Goal: Task Accomplishment & Management: Complete application form

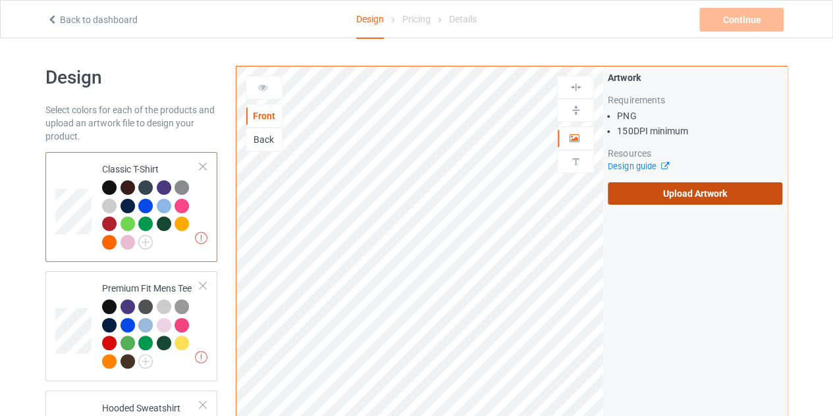
click at [662, 185] on label "Upload Artwork" at bounding box center [695, 193] width 174 height 22
click at [0, 0] on input "Upload Artwork" at bounding box center [0, 0] width 0 height 0
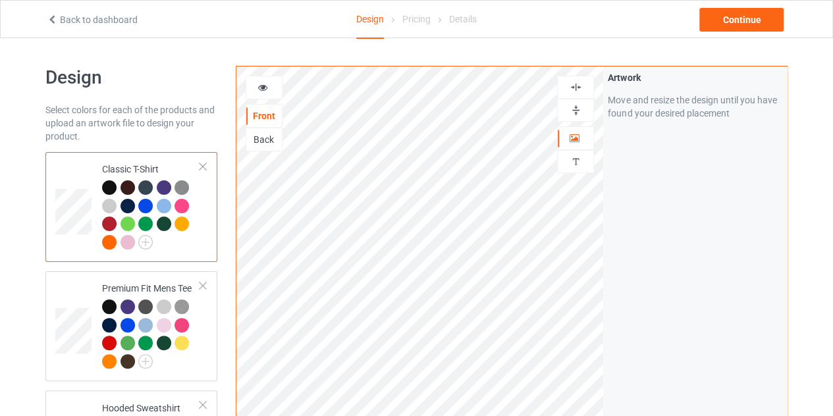
click at [261, 86] on icon at bounding box center [262, 85] width 11 height 9
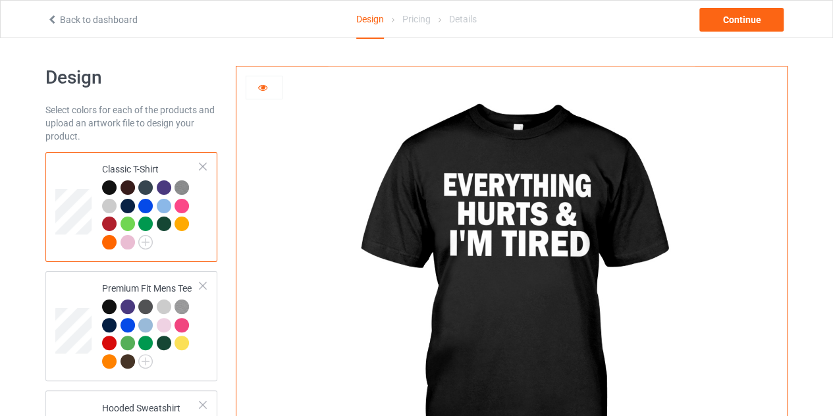
click at [263, 86] on icon at bounding box center [262, 85] width 11 height 9
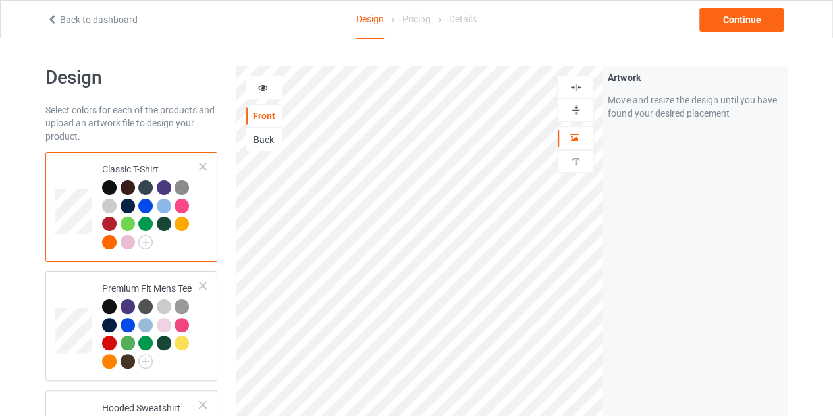
click at [269, 90] on div at bounding box center [264, 87] width 36 height 13
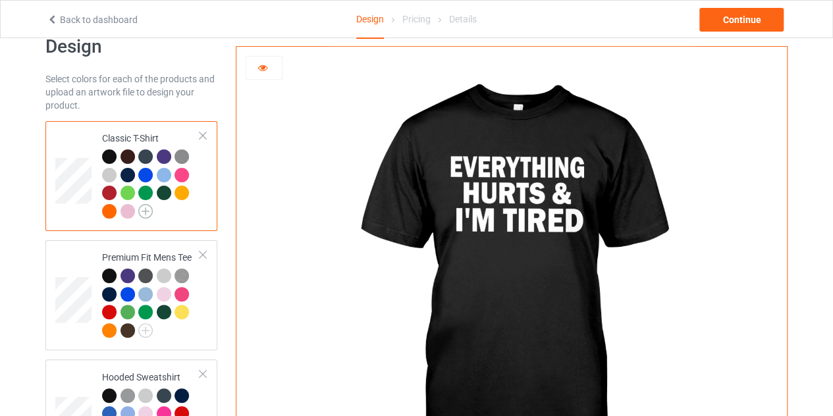
scroll to position [32, 0]
click at [102, 257] on div "Premium Fit Mens Tee" at bounding box center [151, 293] width 98 height 86
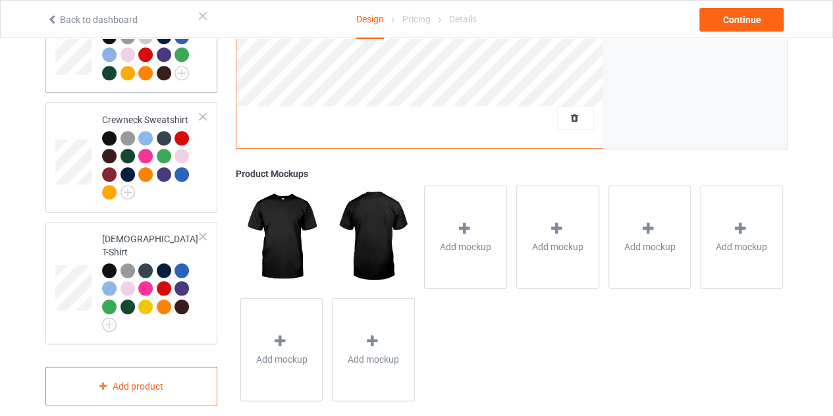
scroll to position [612, 0]
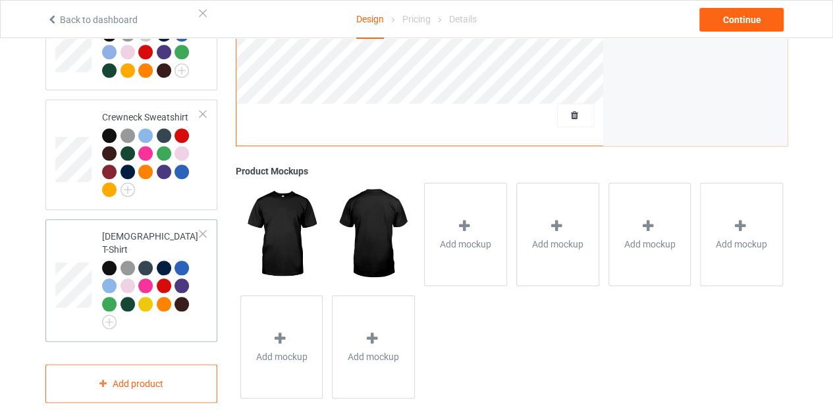
click at [85, 251] on td at bounding box center [74, 280] width 39 height 113
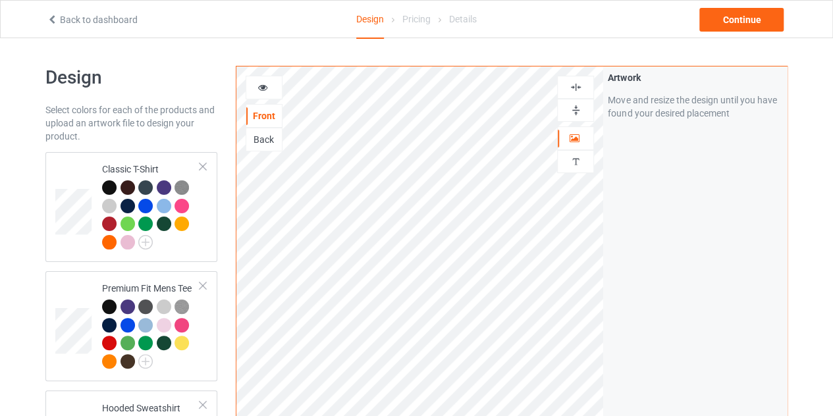
click at [262, 93] on div at bounding box center [264, 88] width 37 height 24
click at [265, 82] on icon at bounding box center [262, 85] width 11 height 9
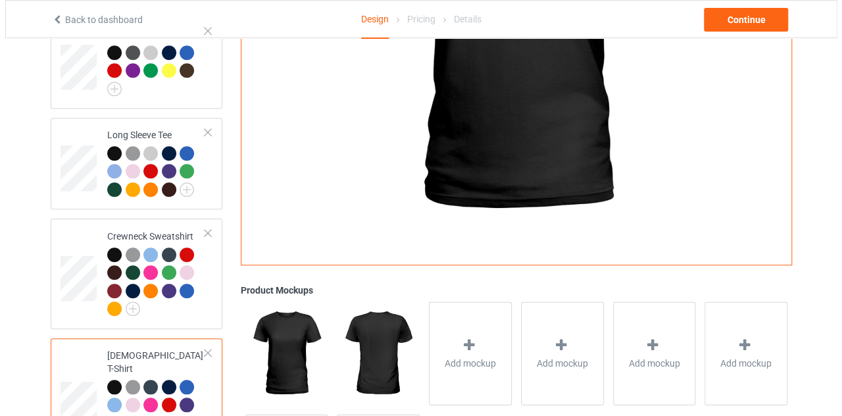
scroll to position [525, 0]
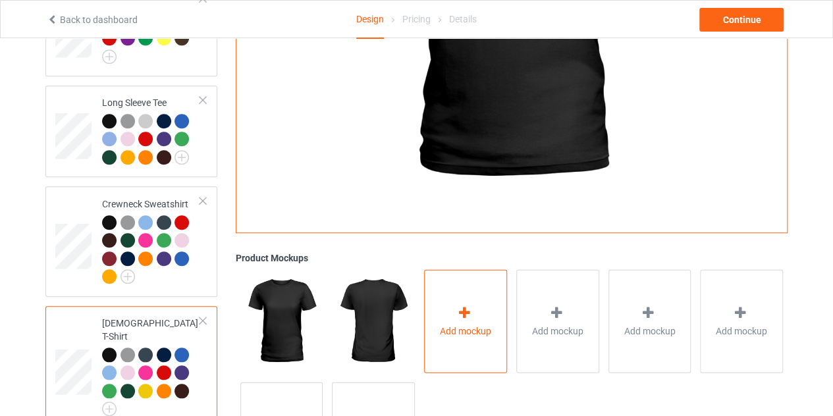
click at [481, 294] on div "Add mockup" at bounding box center [465, 320] width 83 height 103
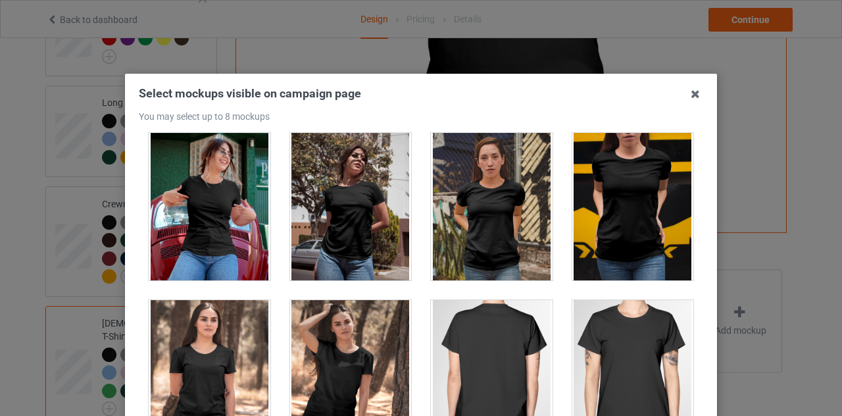
scroll to position [177, 0]
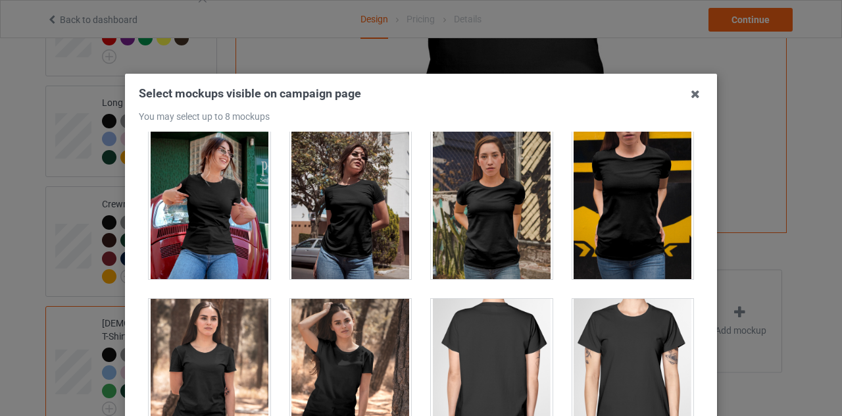
click at [205, 242] on div at bounding box center [210, 205] width 122 height 147
click at [363, 215] on div at bounding box center [351, 205] width 122 height 147
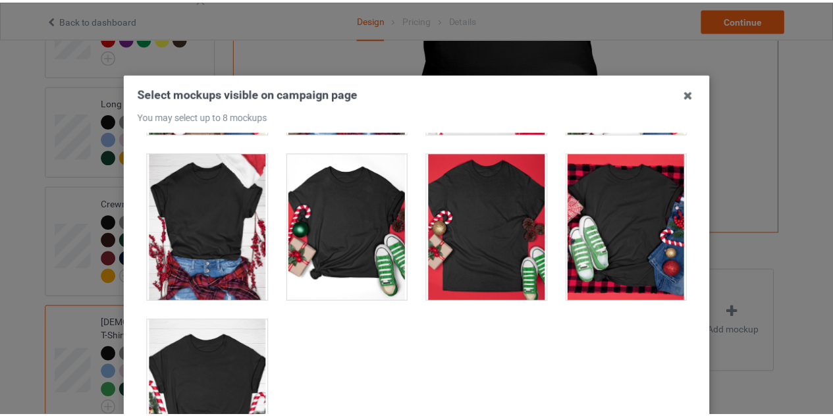
scroll to position [182, 0]
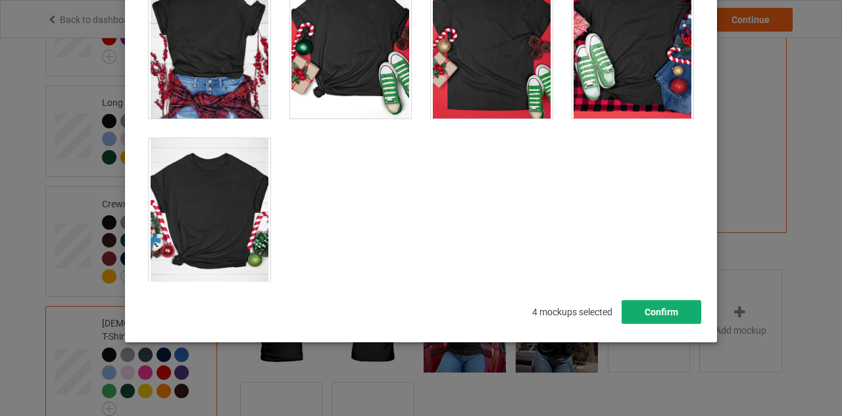
click at [677, 315] on button "Confirm" at bounding box center [662, 312] width 80 height 24
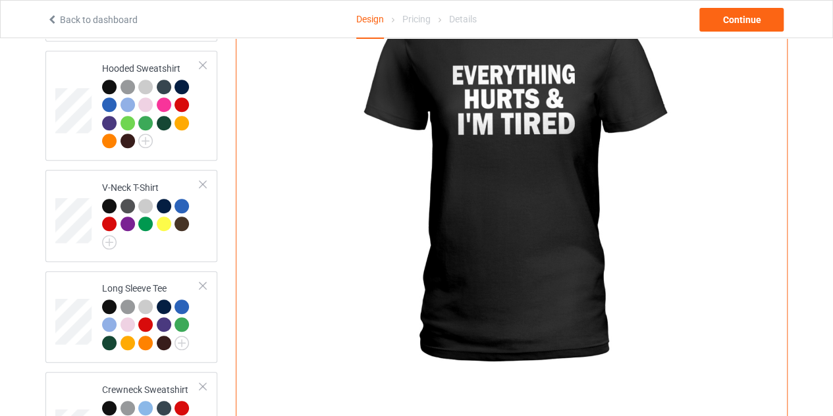
scroll to position [338, 0]
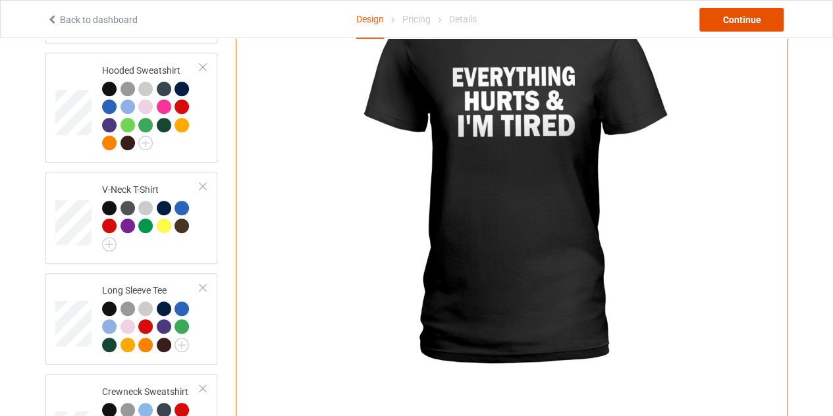
click at [736, 22] on div "Continue" at bounding box center [741, 20] width 84 height 24
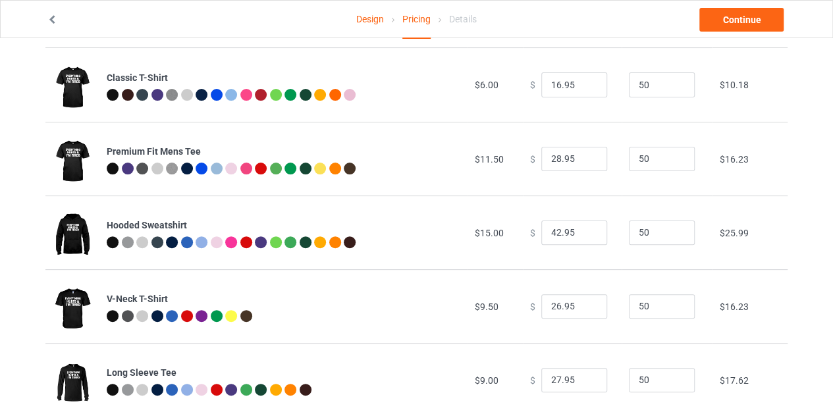
scroll to position [257, 0]
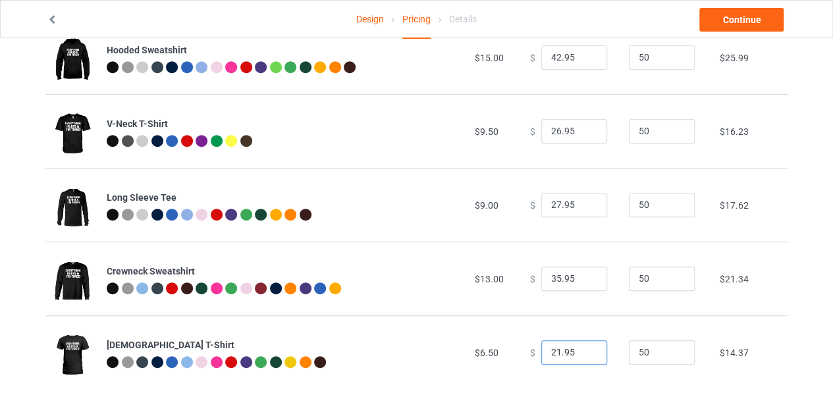
click at [586, 357] on input "21.95" at bounding box center [574, 352] width 66 height 25
click at [586, 357] on input "20.95" at bounding box center [574, 352] width 66 height 25
click at [586, 357] on input "19.95" at bounding box center [574, 352] width 66 height 25
click at [586, 357] on input "18.95" at bounding box center [574, 352] width 66 height 25
type input "17.95"
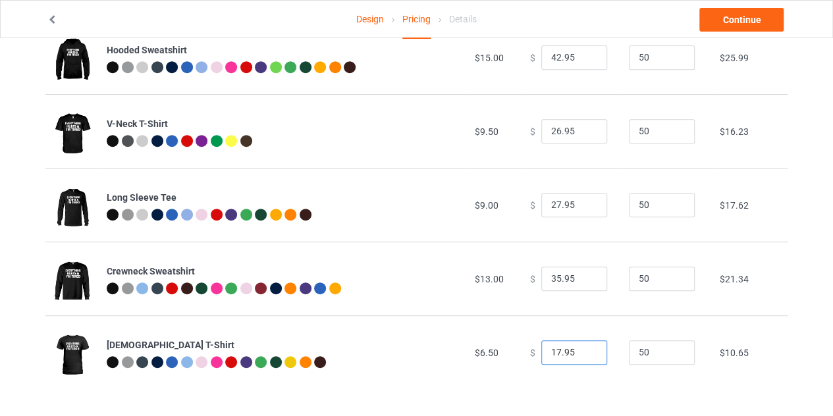
click at [586, 357] on input "17.95" at bounding box center [574, 352] width 66 height 25
click at [712, 24] on link "Continue" at bounding box center [741, 20] width 84 height 24
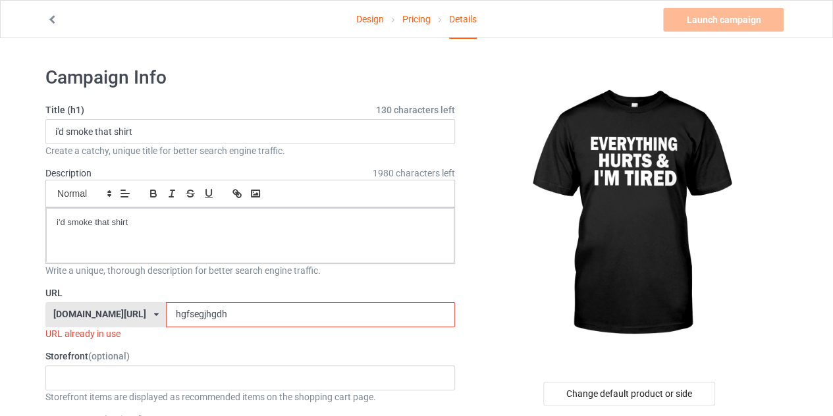
click at [222, 311] on input "hgfsegjhgdh" at bounding box center [310, 314] width 288 height 25
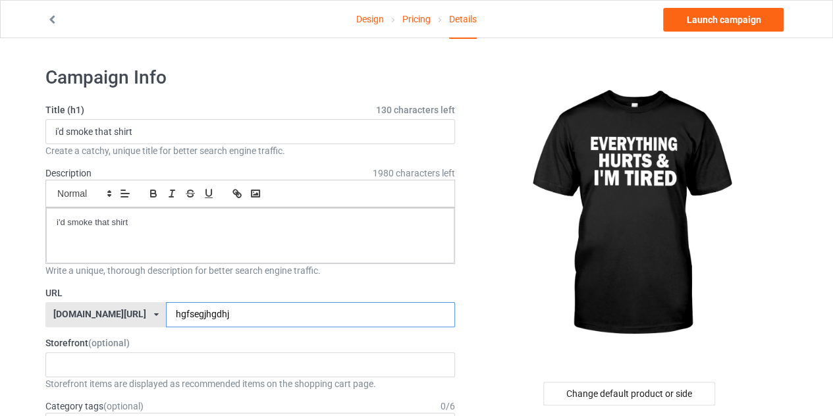
type input "hgfsegjhgdhj"
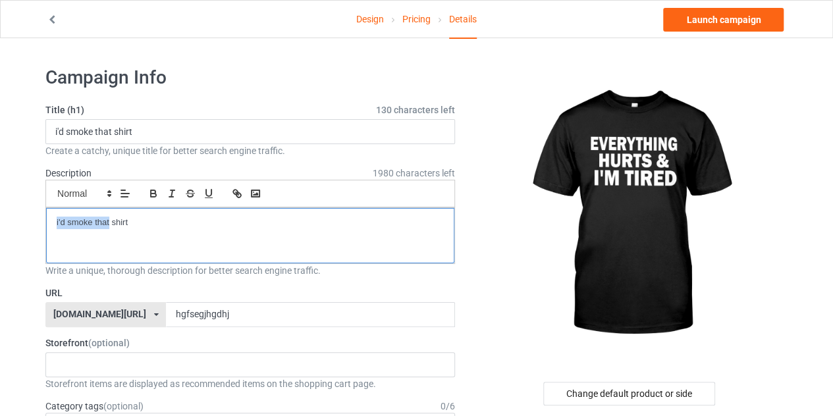
drag, startPoint x: 109, startPoint y: 220, endPoint x: 41, endPoint y: 172, distance: 83.6
click at [110, 213] on div "i'm tired shirt" at bounding box center [250, 235] width 408 height 55
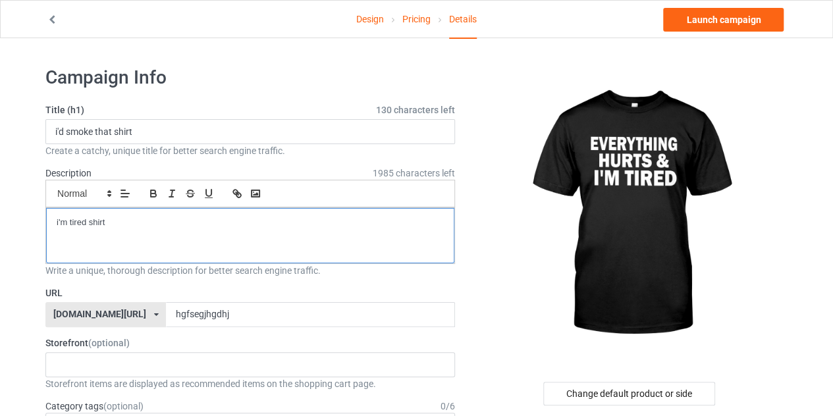
click at [110, 213] on div "i'm tired shirt" at bounding box center [250, 235] width 408 height 55
copy p "i'm tired shirt"
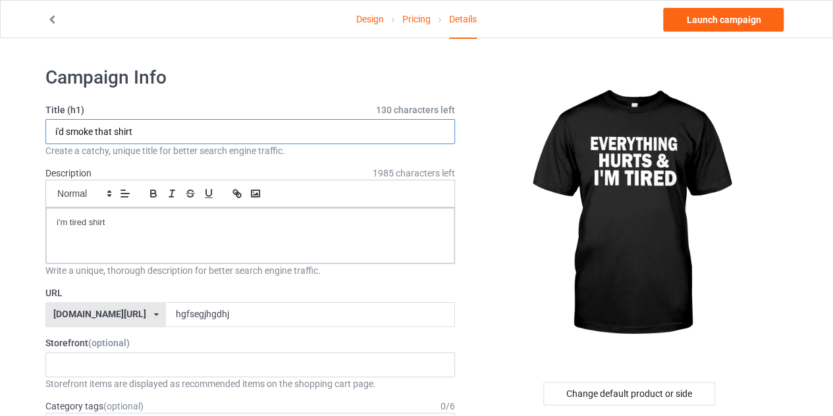
click at [152, 135] on input "i'd smoke that shirt" at bounding box center [249, 131] width 409 height 25
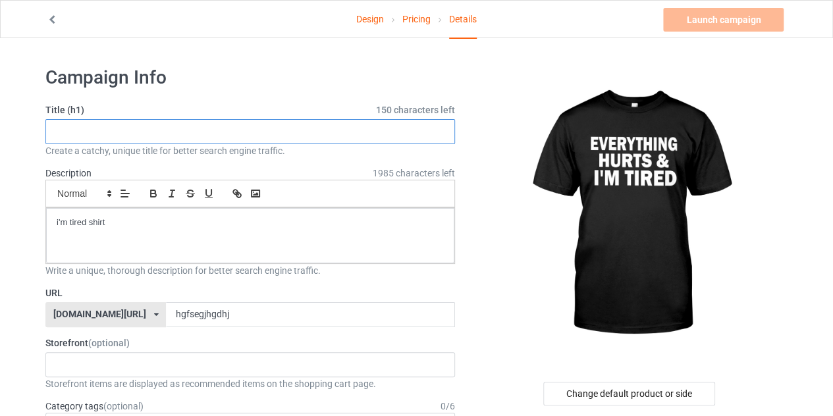
paste input "i'm tired shirt"
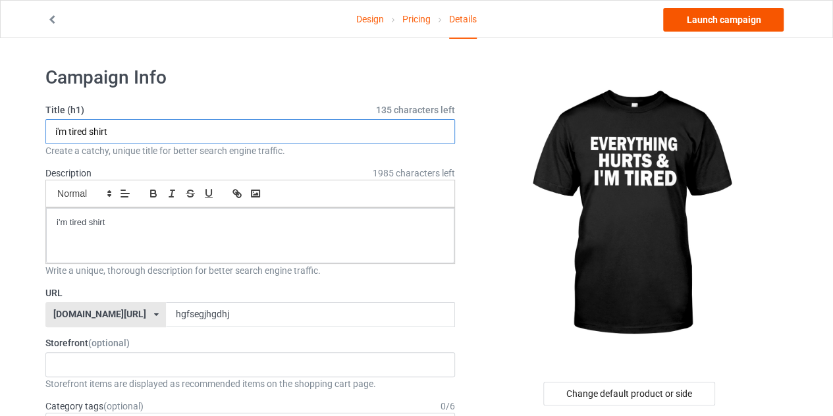
type input "i'm tired shirt"
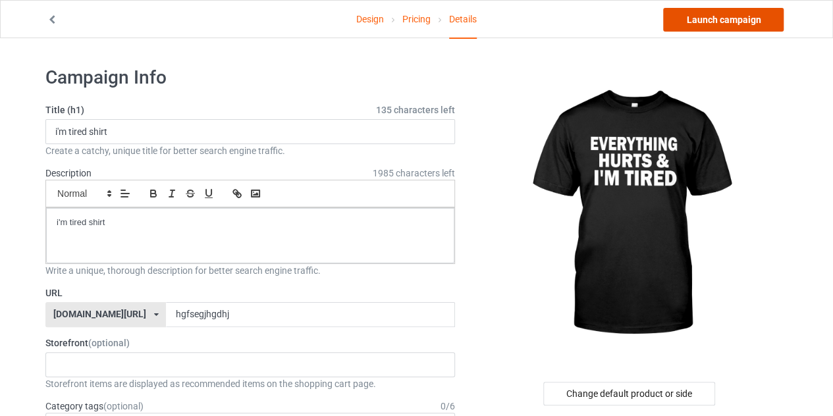
click at [742, 14] on link "Launch campaign" at bounding box center [723, 20] width 120 height 24
